Goal: Task Accomplishment & Management: Manage account settings

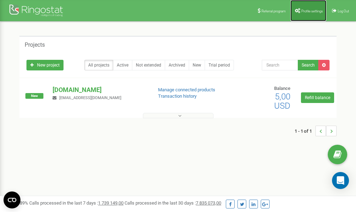
click at [305, 13] on link "Profile settings" at bounding box center [309, 10] width 36 height 21
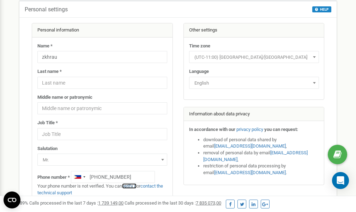
click at [133, 185] on link "verify it" at bounding box center [129, 185] width 14 height 5
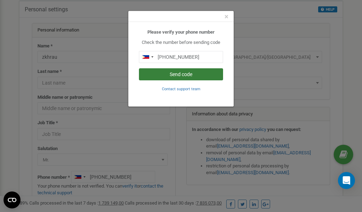
click at [186, 74] on button "Send code" at bounding box center [181, 74] width 84 height 12
